Goal: Use online tool/utility: Use online tool/utility

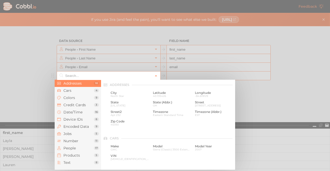
click at [95, 75] on input "text" at bounding box center [108, 76] width 89 height 9
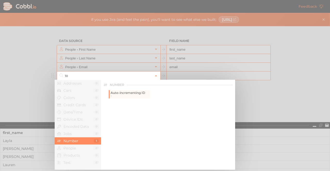
type input "t"
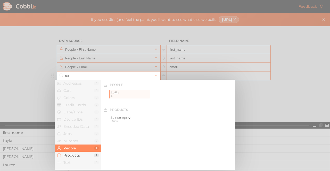
type input "s"
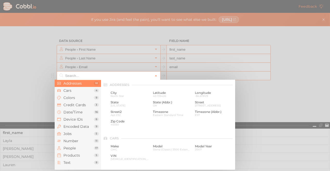
click at [80, 76] on input "text" at bounding box center [108, 76] width 89 height 9
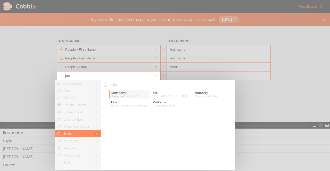
click at [119, 95] on span "Movie Production Co." at bounding box center [130, 96] width 38 height 3
type input "Jobs › Company"
type input "company"
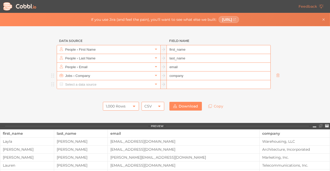
click at [89, 85] on input "text" at bounding box center [108, 84] width 89 height 9
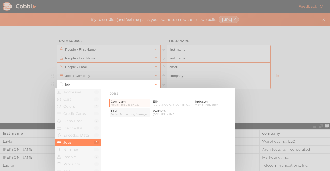
click at [134, 113] on span "Senior Accounting Manager" at bounding box center [130, 114] width 38 height 3
type input "Jobs › Title"
type input "title"
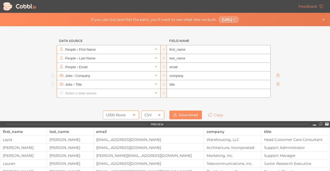
click at [73, 103] on div at bounding box center [165, 103] width 232 height 10
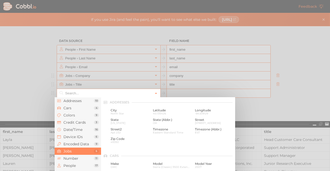
click at [87, 95] on input "text" at bounding box center [108, 93] width 89 height 9
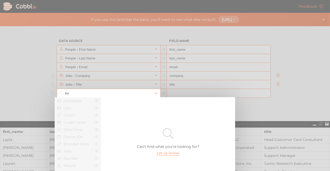
type input "b"
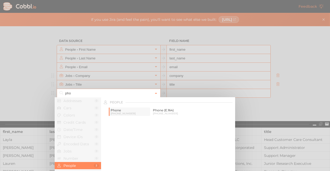
click at [124, 114] on span "[PHONE_NUMBER]" at bounding box center [130, 113] width 38 height 3
type input "People › Phone"
type input "phone"
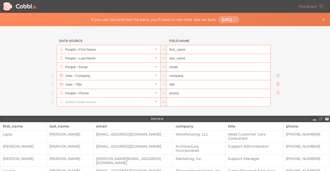
click at [124, 103] on input "text" at bounding box center [108, 102] width 89 height 9
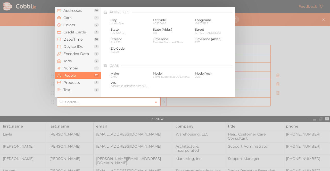
scroll to position [398, 0]
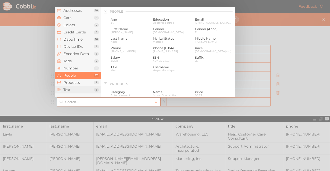
click at [80, 88] on span "Text" at bounding box center [78, 90] width 30 height 4
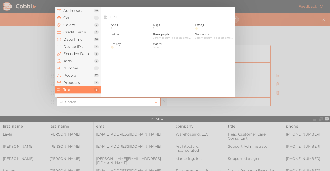
scroll to position [499, 0]
click at [76, 76] on span "People" at bounding box center [78, 75] width 30 height 4
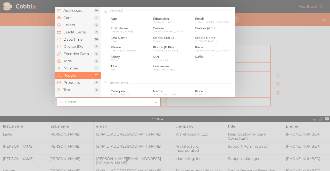
scroll to position [398, 0]
click at [74, 39] on span "Date/Time" at bounding box center [78, 39] width 30 height 4
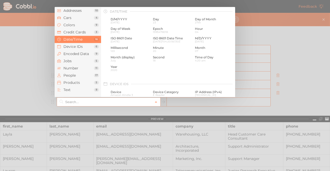
scroll to position [158, 0]
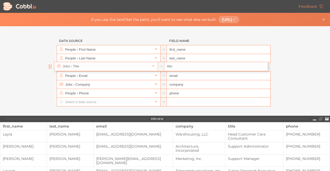
drag, startPoint x: 52, startPoint y: 84, endPoint x: 52, endPoint y: 67, distance: 17.0
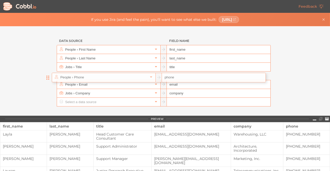
drag, startPoint x: 53, startPoint y: 93, endPoint x: 52, endPoint y: 76, distance: 17.6
click at [52, 76] on ul "People › First Name first_name People › Last Name last_name Jobs › Title title …" at bounding box center [165, 76] width 232 height 62
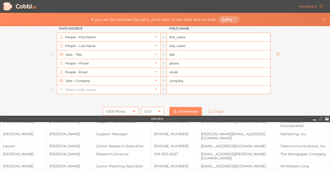
scroll to position [25, 0]
click at [326, 121] on icon at bounding box center [327, 119] width 4 height 3
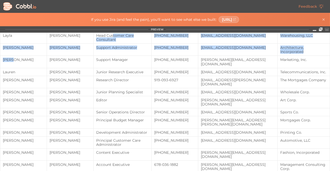
scroll to position [0, 0]
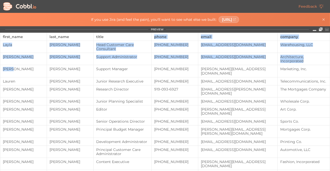
drag, startPoint x: 41, startPoint y: 36, endPoint x: 110, endPoint y: 48, distance: 70.2
click at [110, 48] on tbody "[PERSON_NAME] Head Customer Care Consultant [PHONE_NUMBER] [EMAIL_ADDRESS][DOMA…" at bounding box center [165, 172] width 330 height 263
click at [100, 55] on td "Support Administrator" at bounding box center [123, 59] width 58 height 12
click at [134, 85] on td "Research Director" at bounding box center [123, 91] width 58 height 12
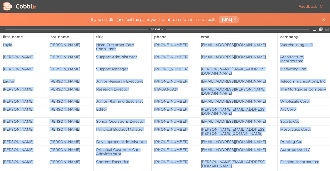
drag, startPoint x: 2, startPoint y: 45, endPoint x: 292, endPoint y: 161, distance: 312.8
click at [292, 161] on tbody "[PERSON_NAME] Head Customer Care Consultant [PHONE_NUMBER] [EMAIL_ADDRESS][DOMA…" at bounding box center [165, 172] width 330 height 263
click at [314, 30] on icon at bounding box center [315, 30] width 4 height 1
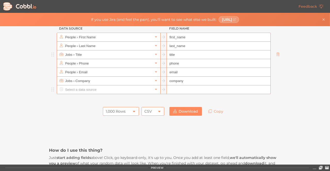
click at [125, 111] on div "1,000 Rows" at bounding box center [121, 111] width 36 height 9
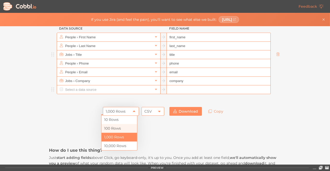
click at [120, 128] on li "100 Rows" at bounding box center [120, 128] width 36 height 9
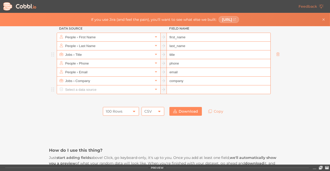
click at [154, 111] on div "CSV" at bounding box center [153, 111] width 23 height 9
click at [215, 112] on link "Copy" at bounding box center [215, 111] width 23 height 9
click at [185, 113] on link "Download" at bounding box center [185, 111] width 32 height 9
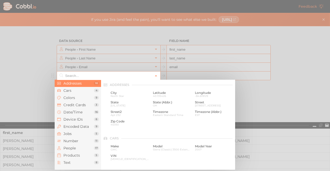
click at [93, 73] on input "text" at bounding box center [108, 76] width 89 height 9
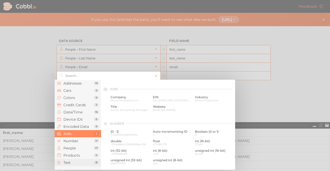
click at [76, 161] on span "Text" at bounding box center [78, 163] width 30 height 4
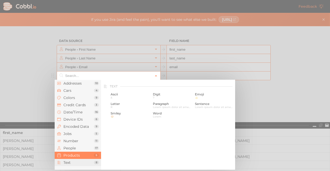
scroll to position [505, 0]
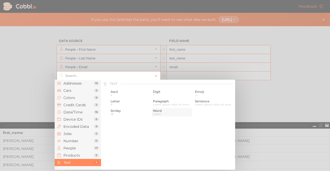
click at [159, 112] on span "Word" at bounding box center [172, 111] width 38 height 4
type input "Text › Word"
type input "word"
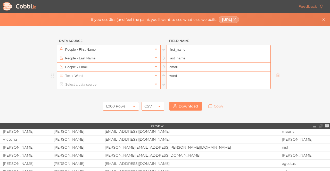
scroll to position [0, 0]
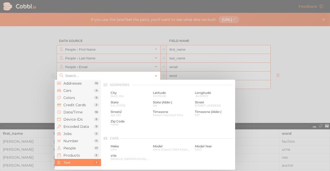
click at [129, 75] on input "text" at bounding box center [108, 76] width 89 height 9
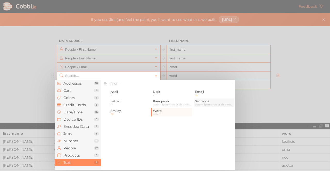
click at [200, 105] on span "Lorem ipsum dolor sit amet, consectetur adipiscing elit." at bounding box center [214, 104] width 38 height 3
type input "Text › Sentence"
type input "sentence"
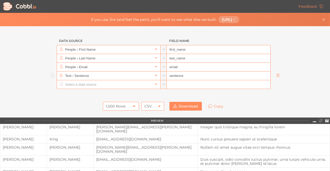
scroll to position [0, 0]
